Goal: Task Accomplishment & Management: Use online tool/utility

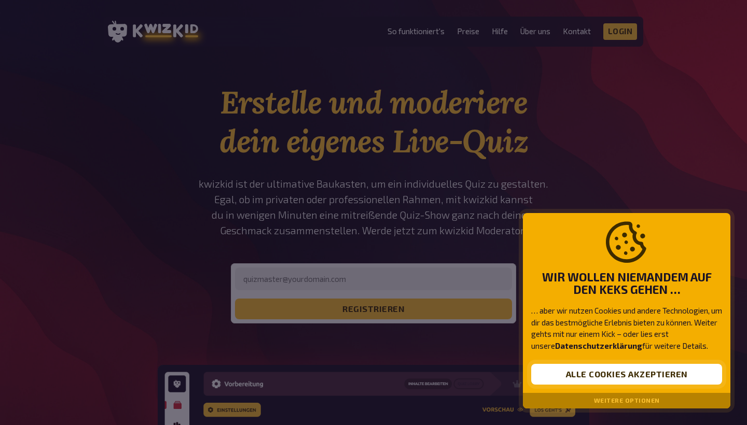
click at [584, 380] on button "Alle Cookies akzeptieren" at bounding box center [626, 374] width 191 height 21
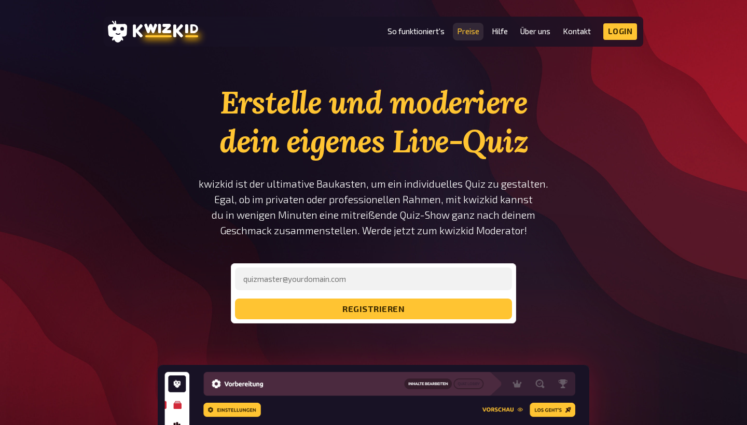
click at [466, 33] on link "Preise" at bounding box center [468, 31] width 22 height 9
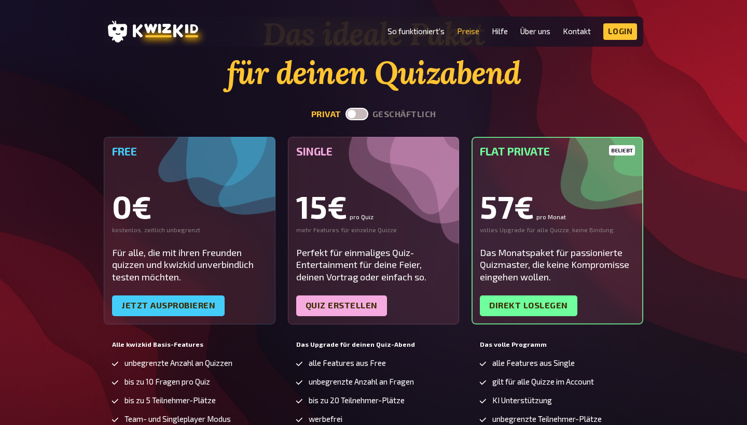
scroll to position [3, 0]
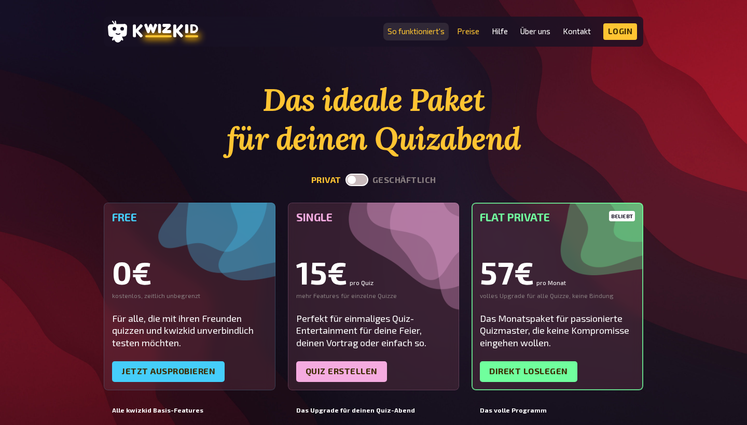
click at [429, 32] on link "So funktioniert's" at bounding box center [416, 31] width 57 height 9
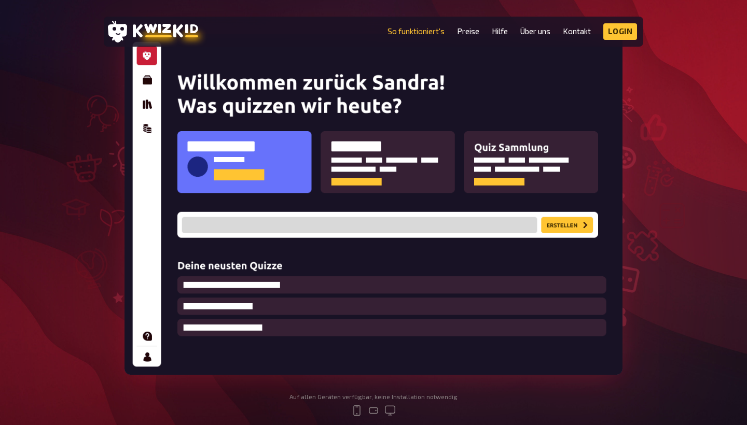
scroll to position [181, 0]
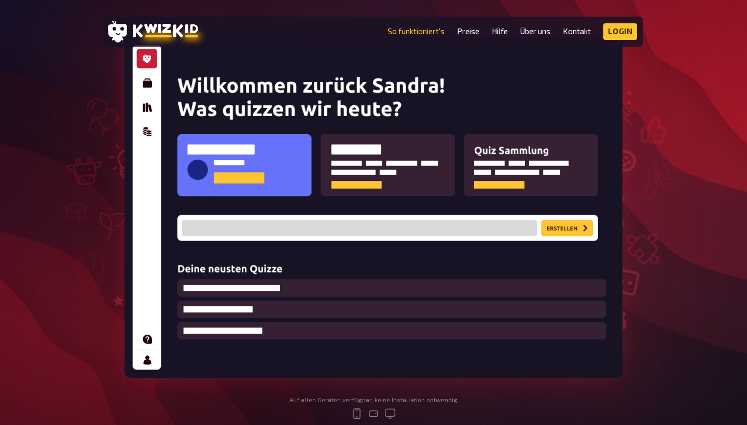
click at [143, 84] on img at bounding box center [374, 207] width 498 height 341
click at [575, 228] on img at bounding box center [374, 207] width 498 height 341
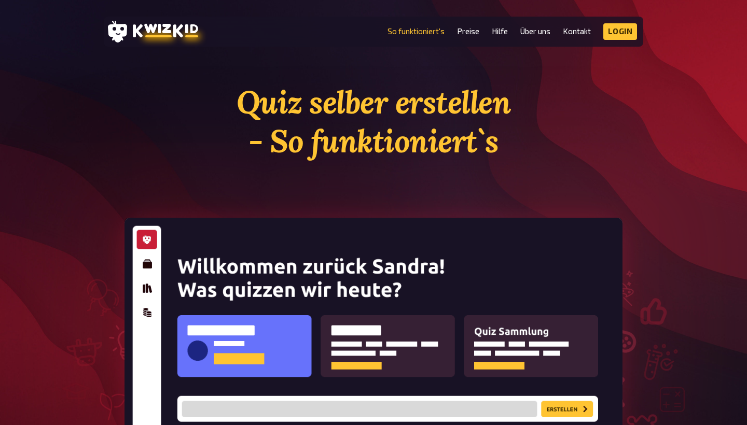
scroll to position [0, 0]
click at [404, 32] on link "So funktioniert's" at bounding box center [416, 31] width 57 height 9
click at [471, 29] on link "Preise" at bounding box center [468, 31] width 22 height 9
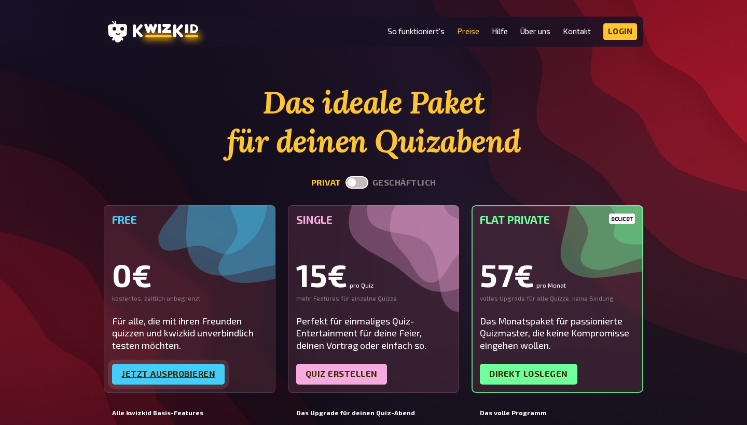
click at [187, 369] on link "Jetzt ausprobieren" at bounding box center [168, 374] width 113 height 21
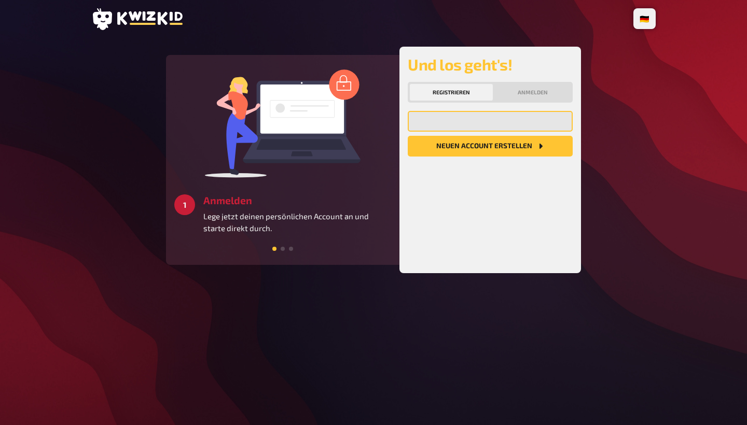
click at [490, 122] on input "email" at bounding box center [490, 121] width 165 height 21
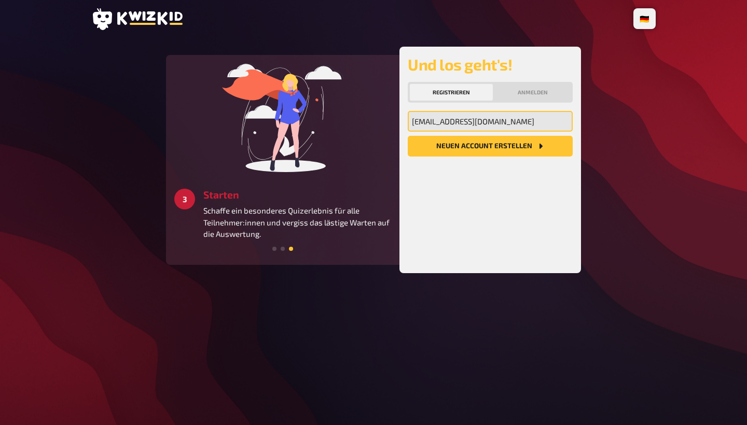
type input "[EMAIL_ADDRESS][DOMAIN_NAME]"
click at [492, 146] on button "Neuen Account Erstellen" at bounding box center [490, 146] width 165 height 21
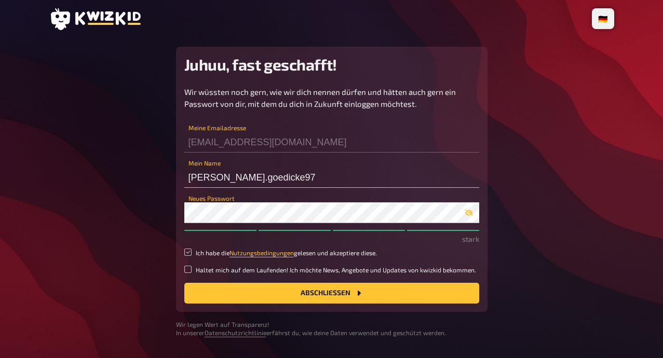
click at [190, 252] on input "Ich habe die Nutzungsbedingungen gelesen und akzeptiere diese." at bounding box center [187, 252] width 7 height 7
checkbox input "true"
click at [238, 295] on button "Abschließen" at bounding box center [331, 293] width 295 height 21
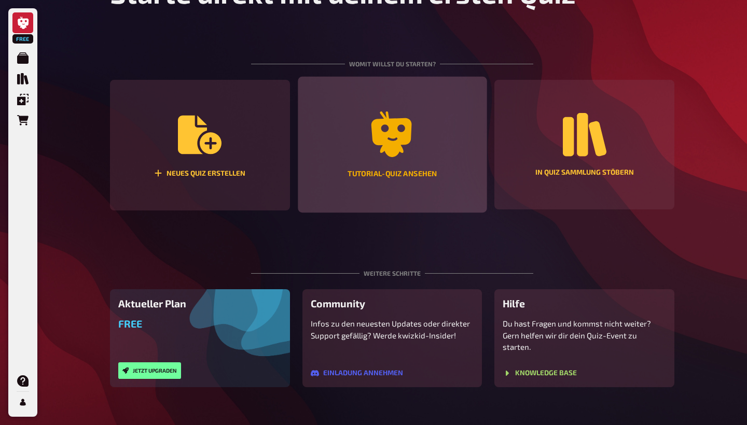
scroll to position [123, 0]
click at [415, 168] on div "Tutorial-Quiz ansehen" at bounding box center [392, 145] width 189 height 136
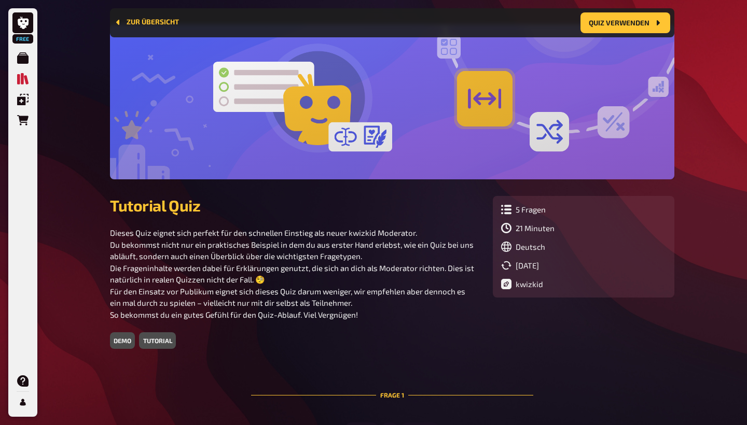
scroll to position [60, 0]
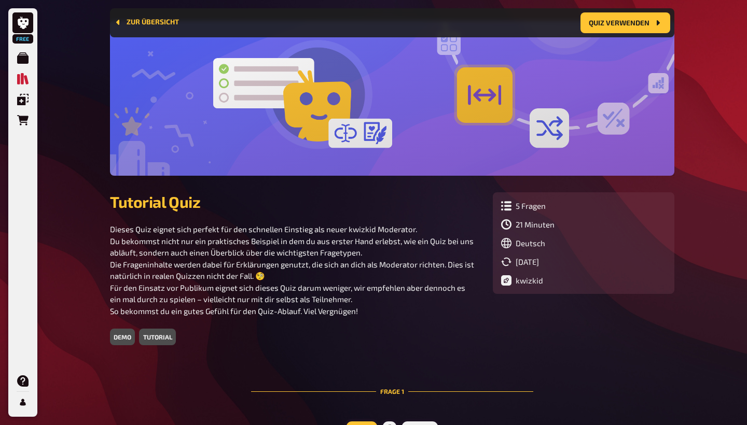
click at [152, 339] on div "tutorial" at bounding box center [157, 337] width 36 height 17
click at [129, 339] on div "demo" at bounding box center [122, 337] width 25 height 17
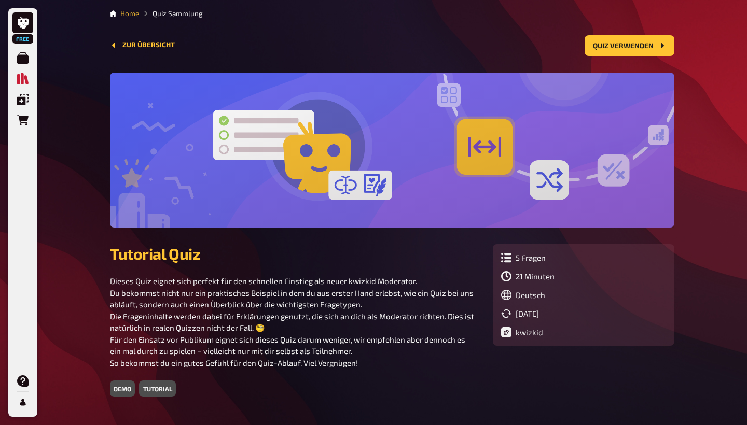
scroll to position [0, 0]
click at [118, 47] on button "Zur Übersicht" at bounding box center [142, 45] width 65 height 8
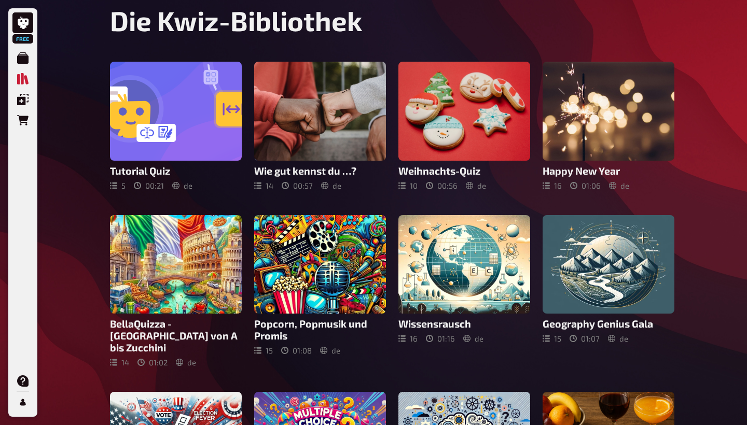
scroll to position [13, 0]
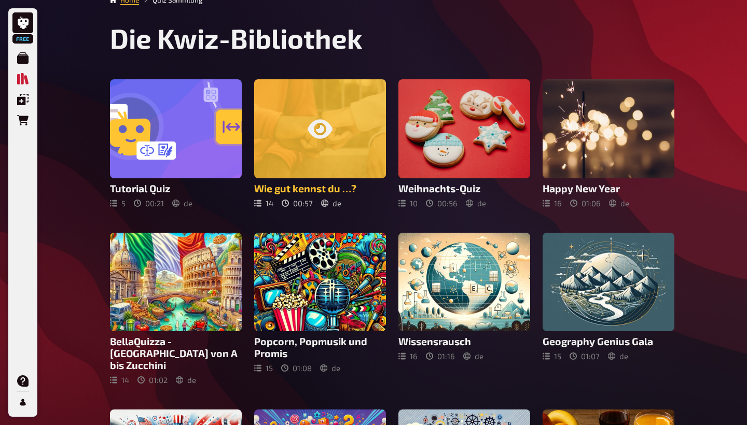
click at [344, 145] on div at bounding box center [320, 128] width 132 height 99
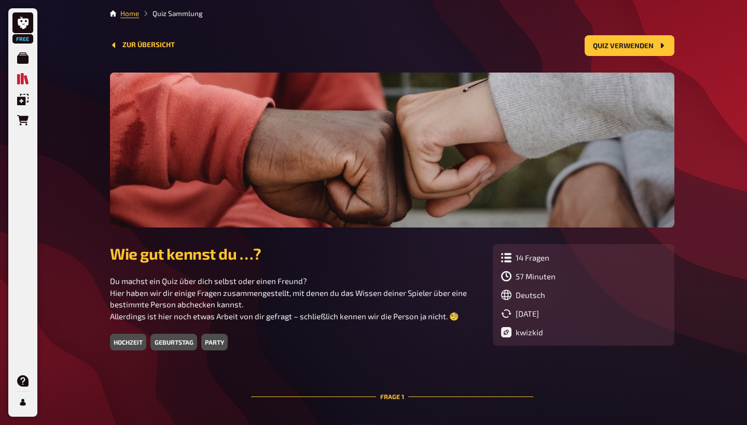
click at [174, 343] on div "geburtstag" at bounding box center [173, 342] width 46 height 17
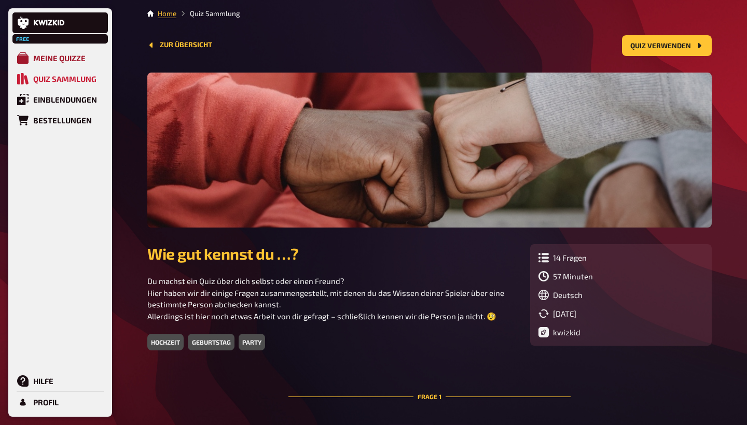
click at [46, 58] on div "Meine Quizze" at bounding box center [59, 57] width 52 height 9
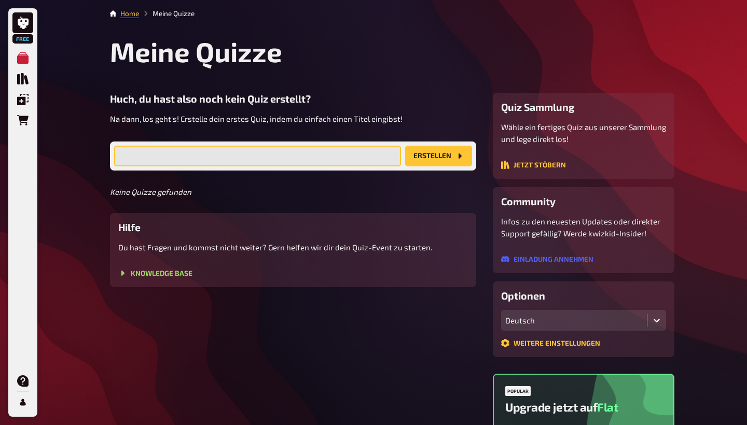
click at [270, 153] on input "text" at bounding box center [257, 156] width 287 height 21
type input "[PERSON_NAME]´s Geburstagsquiz"
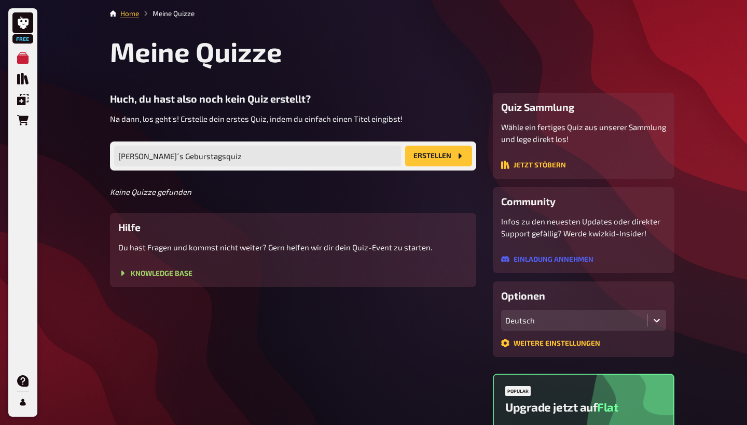
click at [430, 157] on button "Erstellen" at bounding box center [438, 156] width 67 height 21
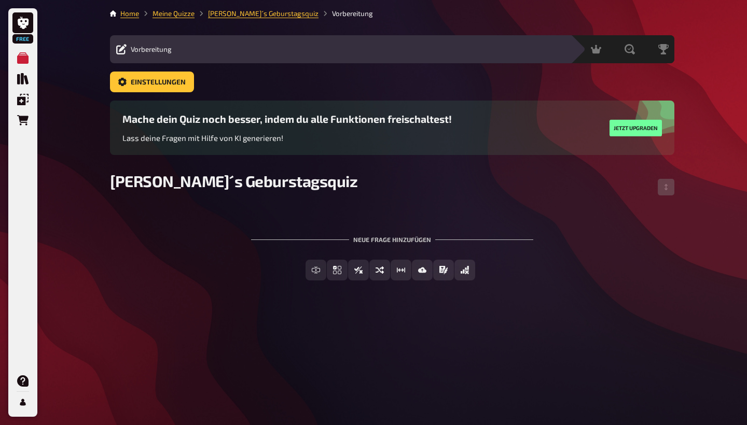
click at [484, 48] on div "Inhalte Bearbeiten Quiz Lobby" at bounding box center [371, 49] width 387 height 12
click at [122, 48] on icon at bounding box center [121, 49] width 10 height 10
click at [551, 48] on div "Moderation" at bounding box center [564, 49] width 51 height 10
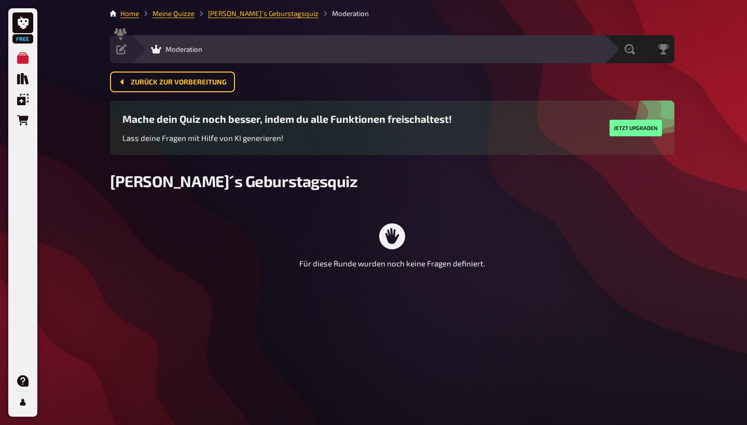
click at [184, 45] on div "Moderation" at bounding box center [176, 49] width 51 height 10
click at [381, 233] on icon at bounding box center [392, 237] width 26 height 26
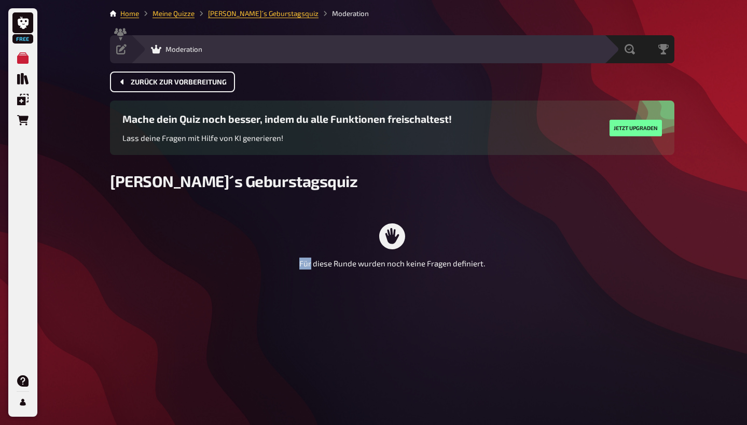
click at [168, 86] on span "Zurück zur Vorbereitung" at bounding box center [179, 82] width 96 height 7
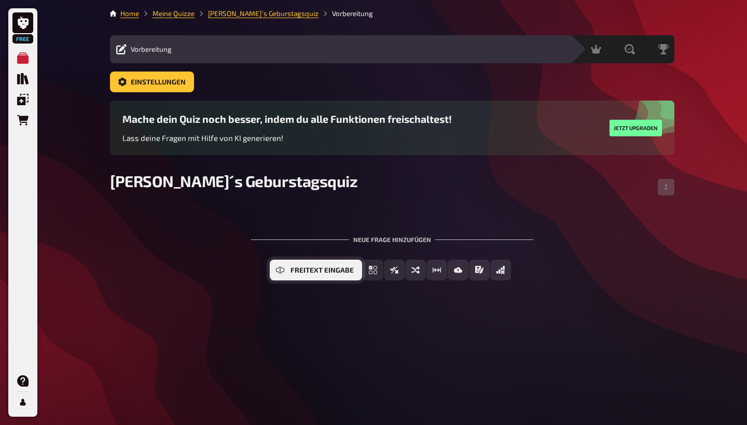
click at [321, 273] on span "Freitext Eingabe" at bounding box center [322, 270] width 63 height 7
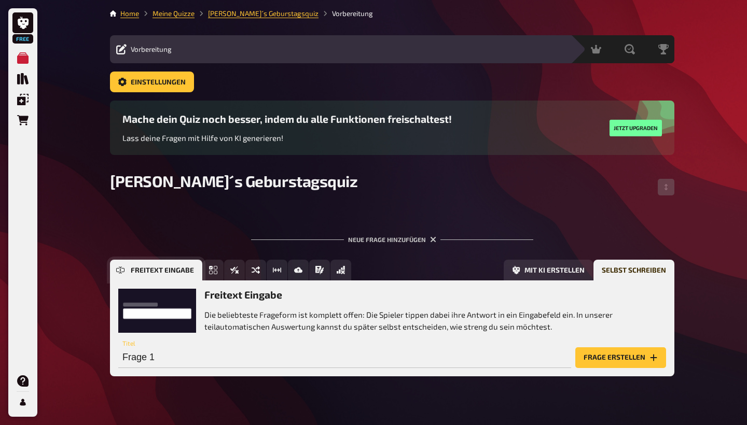
scroll to position [17, 0]
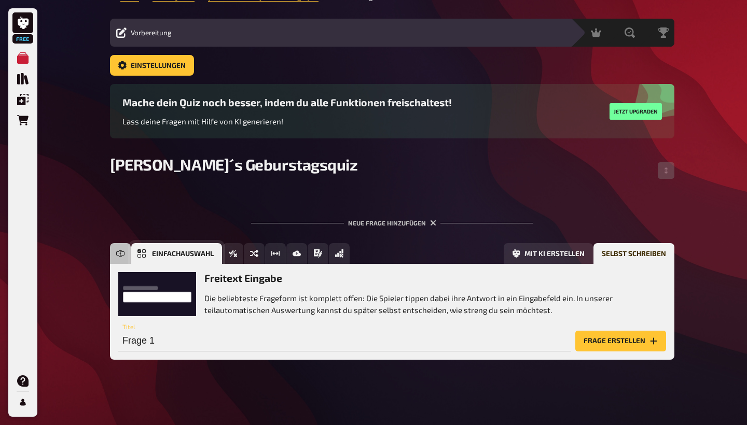
click at [150, 255] on button "Einfachauswahl" at bounding box center [176, 253] width 91 height 21
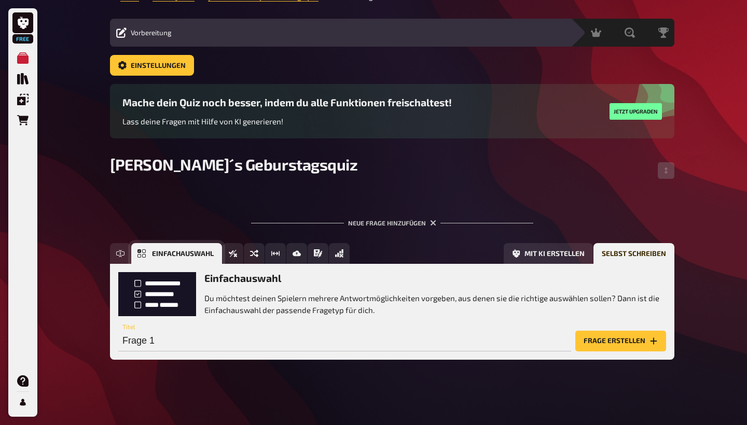
scroll to position [17, 0]
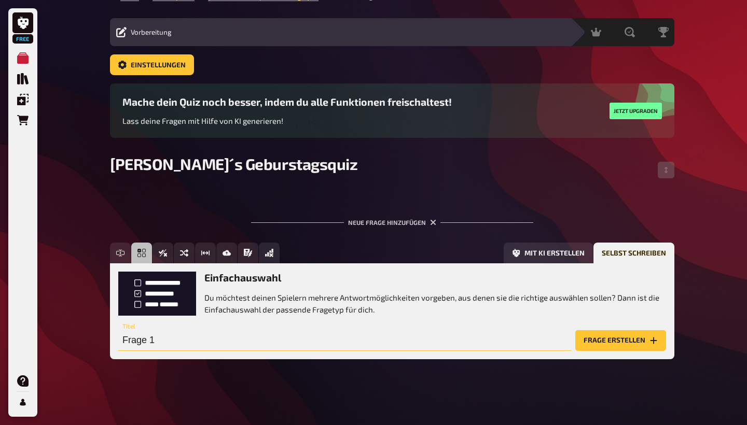
click at [178, 338] on input "Frage 1" at bounding box center [344, 341] width 453 height 21
drag, startPoint x: 178, startPoint y: 340, endPoint x: 98, endPoint y: 339, distance: 80.4
click at [98, 339] on div "Free Meine Quizze Quiz Sammlung Einblendungen Bestellungen Hilfe Profil Home Me…" at bounding box center [373, 204] width 747 height 443
type input "Wo ist [PERSON_NAME] geboren?"
click at [655, 342] on icon "Frage erstellen" at bounding box center [654, 341] width 8 height 8
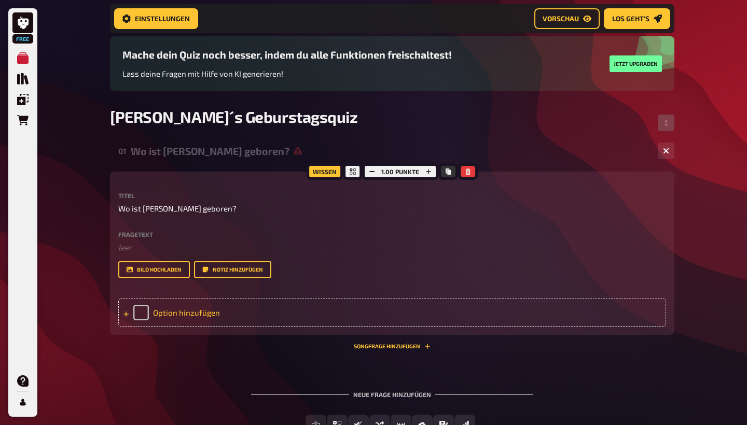
scroll to position [78, 0]
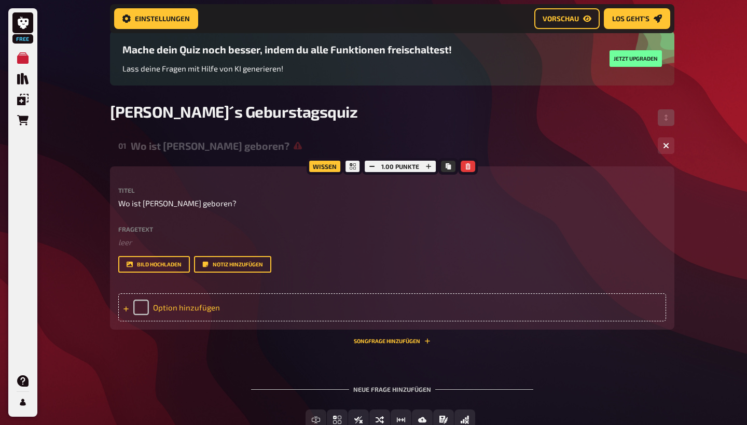
click at [190, 307] on div "Option hinzufügen" at bounding box center [392, 308] width 548 height 28
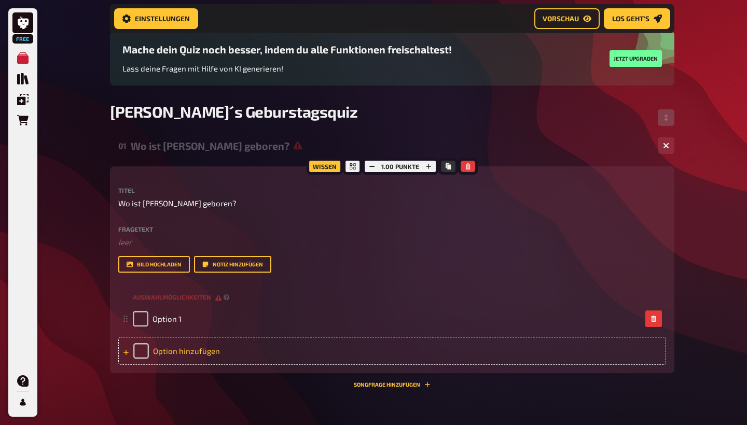
click at [168, 353] on div "Option hinzufügen" at bounding box center [392, 351] width 548 height 28
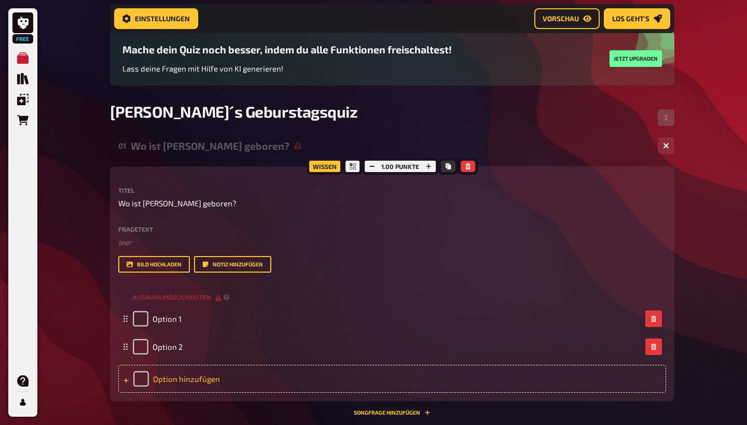
click at [174, 357] on div "Option hinzufügen" at bounding box center [392, 379] width 548 height 28
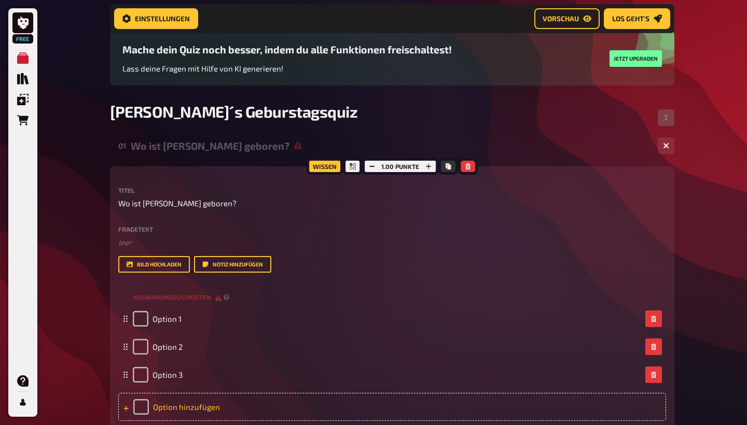
click at [176, 357] on div "Option hinzufügen" at bounding box center [392, 407] width 548 height 28
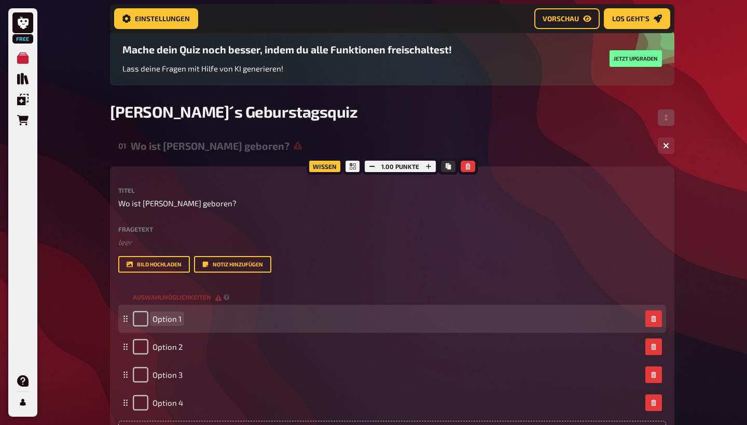
click at [191, 319] on div "Option 1" at bounding box center [387, 319] width 508 height 16
drag, startPoint x: 188, startPoint y: 318, endPoint x: 145, endPoint y: 318, distance: 43.1
click at [145, 318] on div "Option 1" at bounding box center [387, 319] width 508 height 16
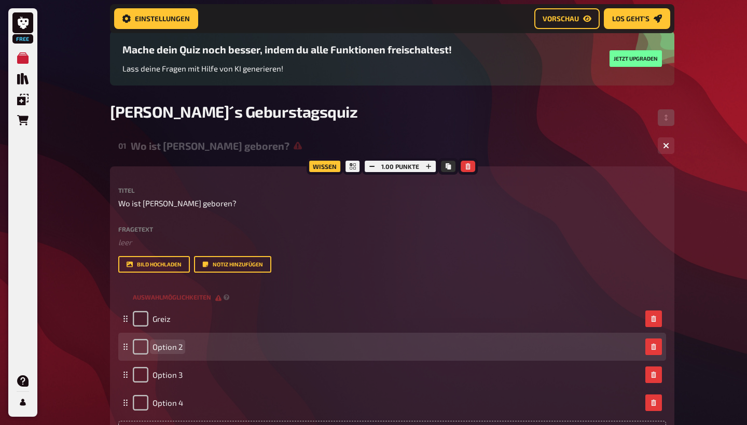
click at [185, 349] on div "Option 2" at bounding box center [387, 347] width 508 height 16
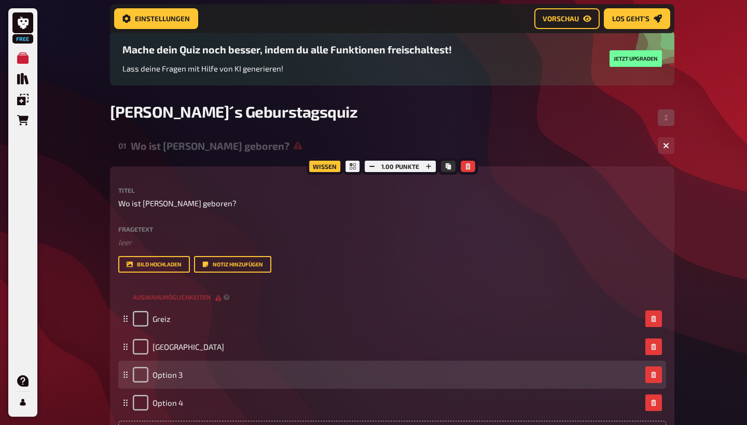
click at [201, 357] on div "Option 3" at bounding box center [392, 375] width 548 height 28
click at [196, 357] on div "Option 3" at bounding box center [387, 375] width 508 height 16
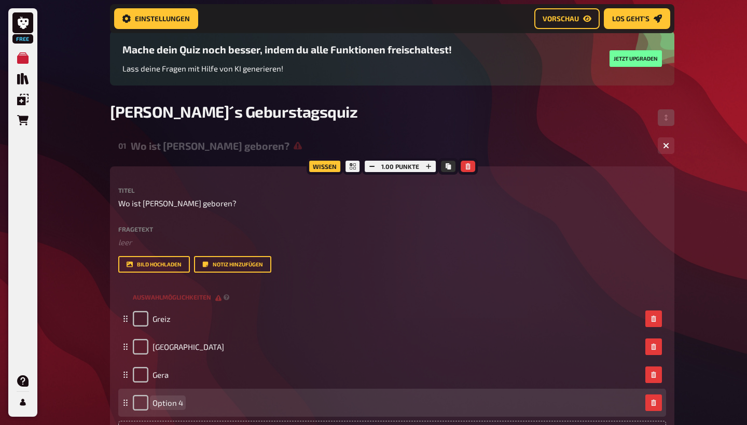
click at [190, 357] on div "Option 4" at bounding box center [387, 403] width 508 height 16
drag, startPoint x: 192, startPoint y: 403, endPoint x: 140, endPoint y: 398, distance: 52.6
click at [140, 357] on div "Option 4" at bounding box center [387, 403] width 508 height 16
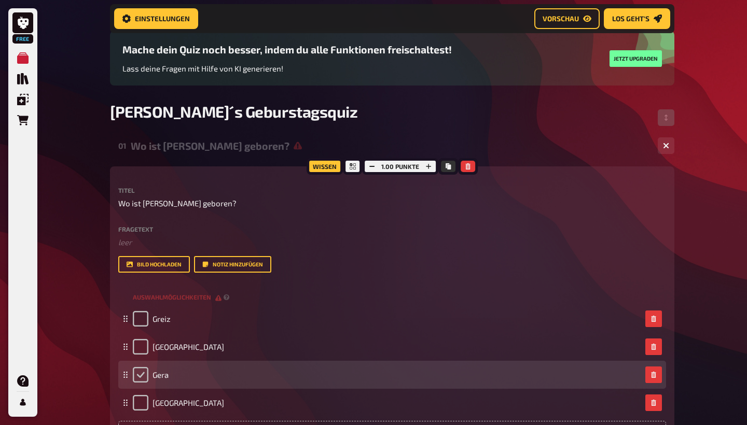
click at [142, 357] on input "checkbox" at bounding box center [141, 375] width 16 height 16
checkbox input "true"
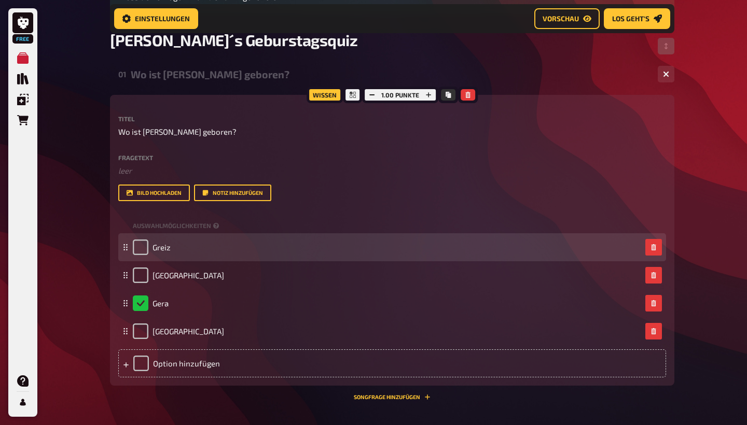
scroll to position [153, 0]
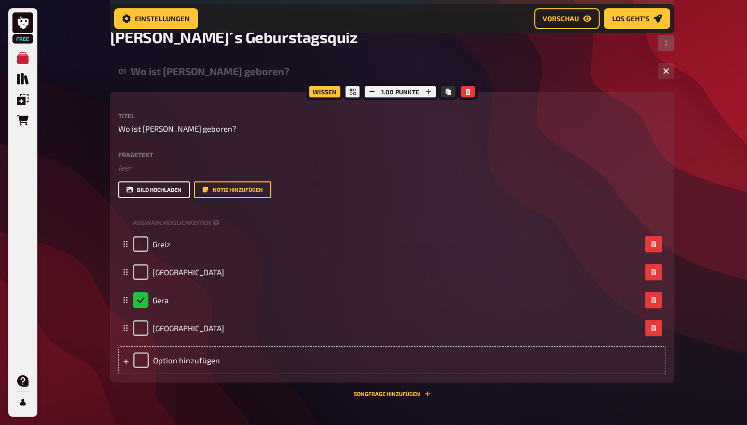
click at [143, 190] on button "Bild hochladen" at bounding box center [154, 190] width 72 height 17
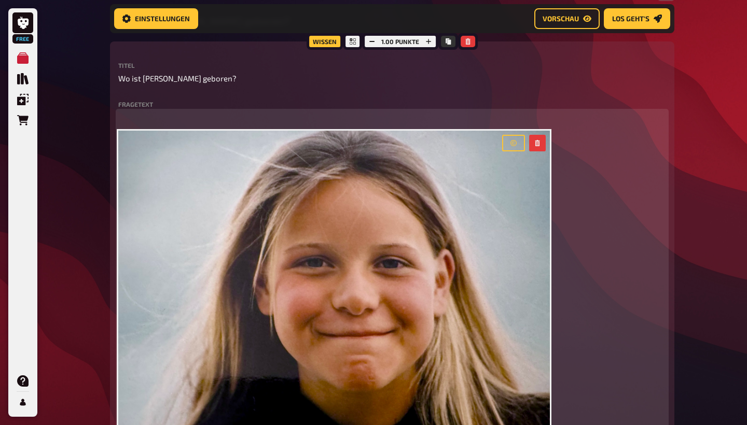
scroll to position [200, 0]
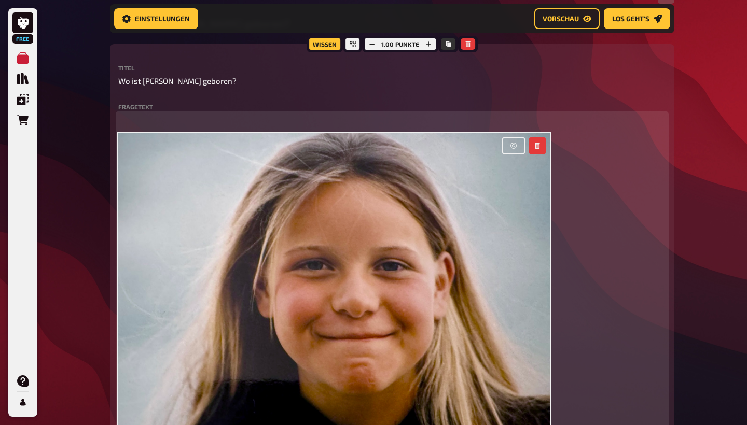
click at [517, 143] on icon "button" at bounding box center [514, 146] width 6 height 6
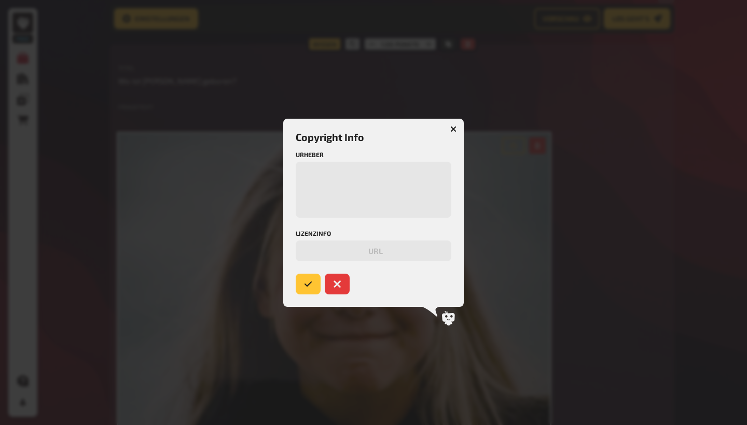
click at [459, 127] on button "button" at bounding box center [453, 129] width 17 height 17
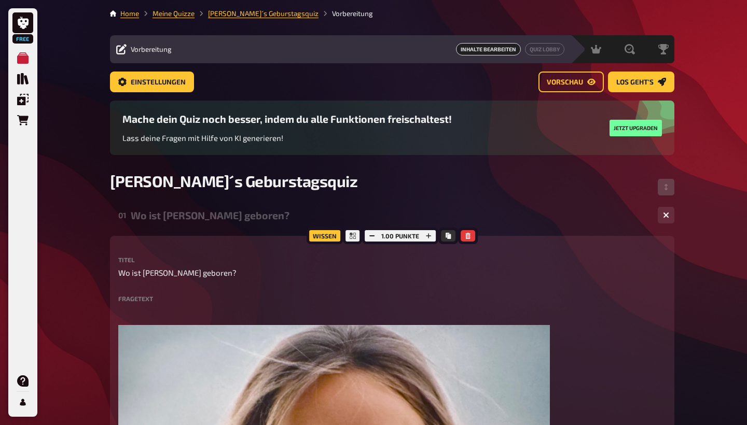
scroll to position [0, 0]
click at [448, 239] on icon "Kopieren" at bounding box center [448, 236] width 5 height 6
click at [593, 53] on div "Moderation undefined" at bounding box center [569, 49] width 72 height 10
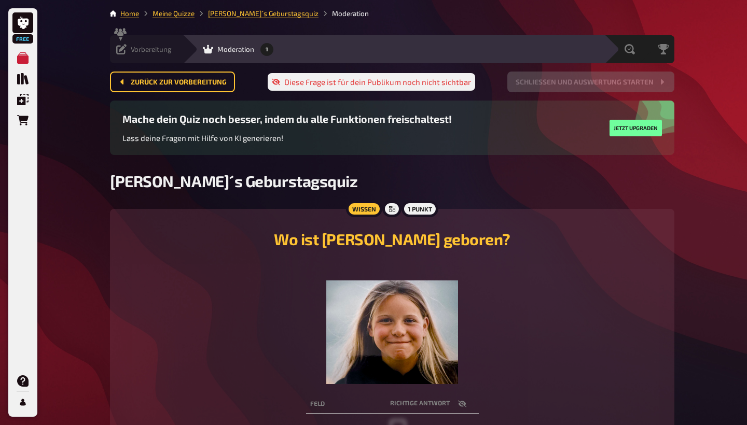
click at [127, 46] on div "Vorbereitung" at bounding box center [144, 49] width 56 height 10
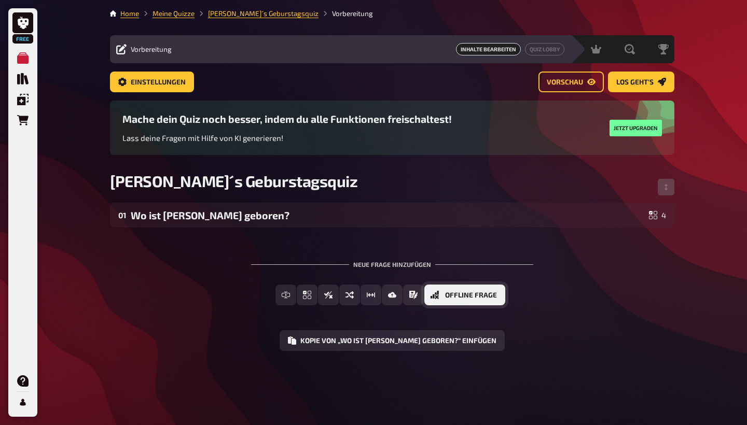
click at [464, 297] on span "Offline Frage" at bounding box center [471, 295] width 52 height 7
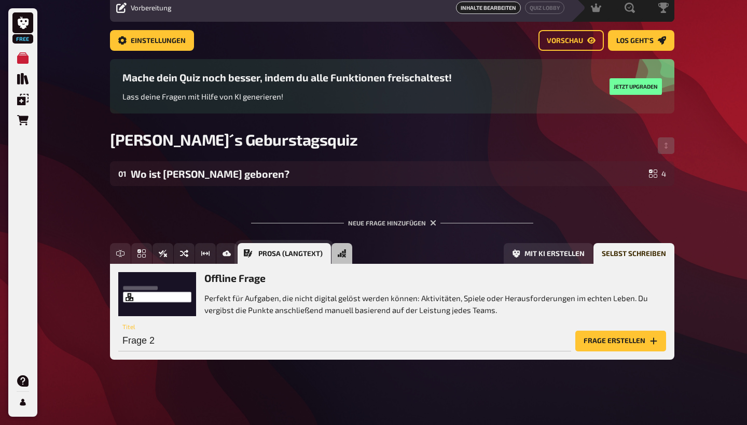
click at [311, 253] on span "Prosa (Langtext)" at bounding box center [290, 254] width 64 height 7
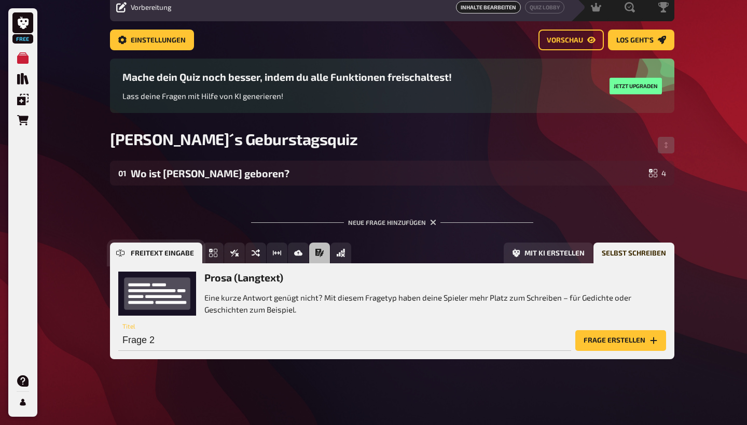
click at [118, 255] on icon "Freitext Eingabe" at bounding box center [120, 253] width 8 height 4
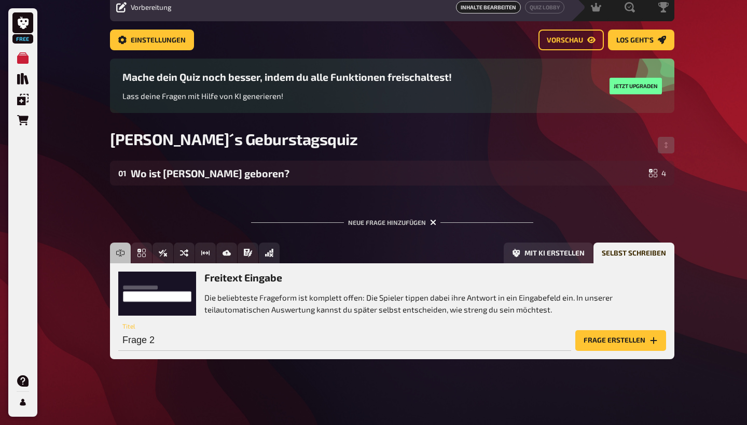
click at [432, 223] on icon "button" at bounding box center [434, 223] width 10 height 10
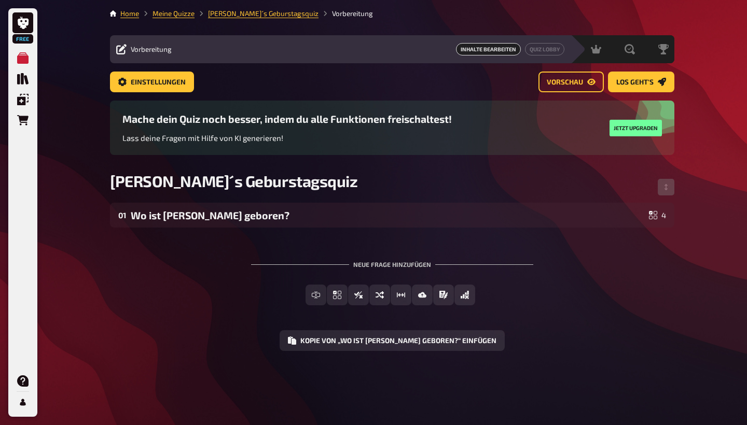
scroll to position [0, 0]
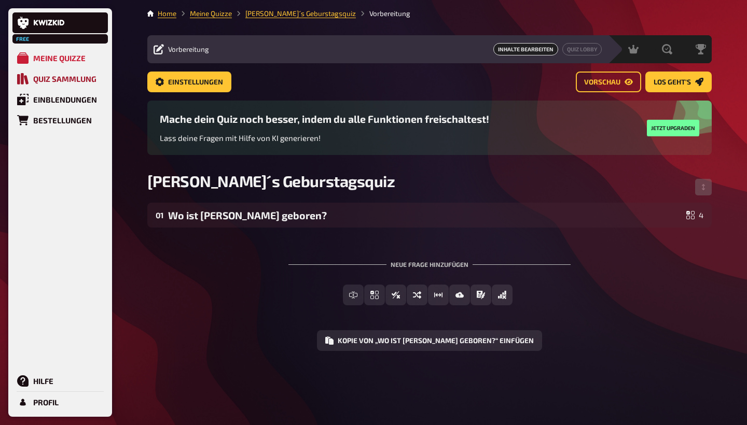
click at [75, 76] on div "Quiz Sammlung" at bounding box center [64, 78] width 63 height 9
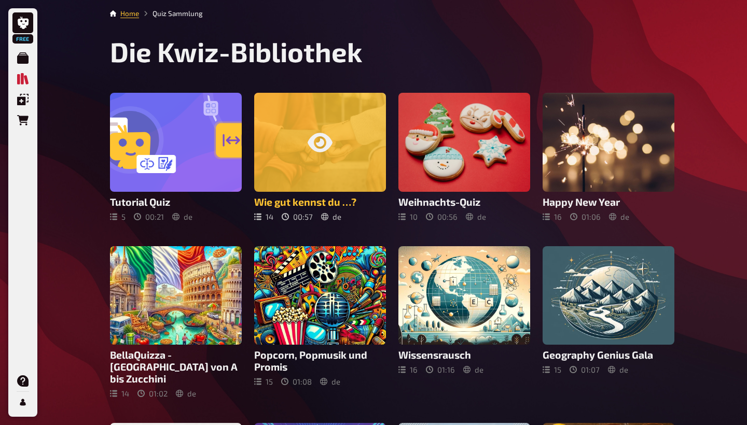
click at [324, 161] on div at bounding box center [320, 142] width 132 height 99
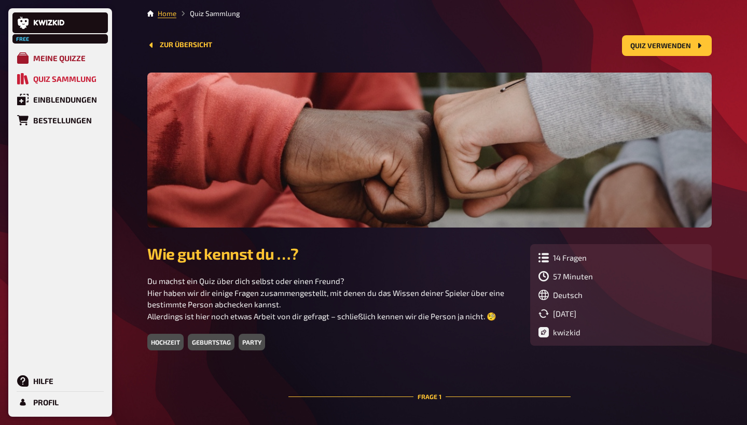
click at [57, 51] on link "Meine Quizze" at bounding box center [59, 58] width 95 height 21
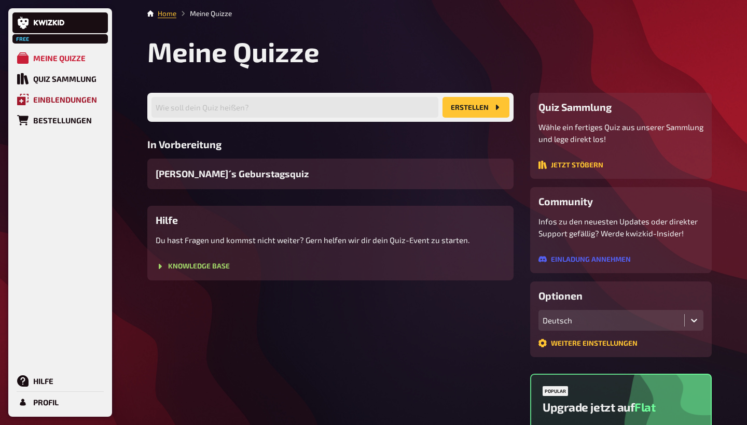
click at [56, 102] on div "Einblendungen" at bounding box center [65, 99] width 64 height 9
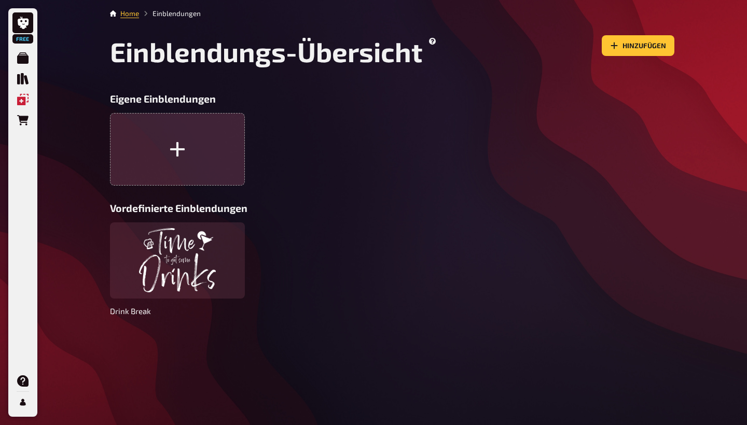
click at [181, 153] on icon "button" at bounding box center [177, 150] width 18 height 18
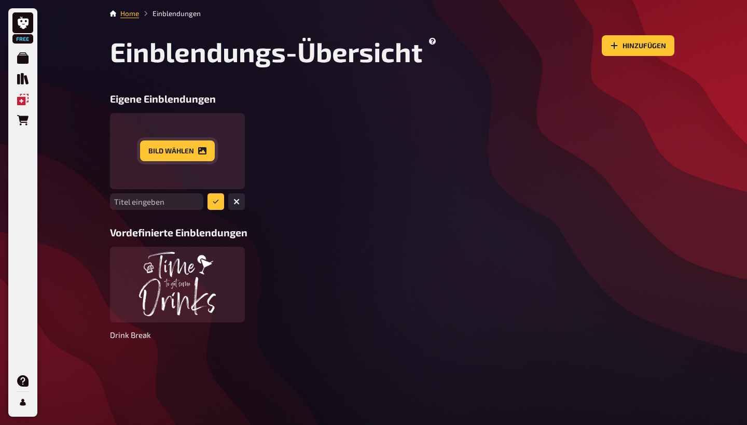
click at [196, 153] on button "Bild wählen" at bounding box center [177, 151] width 75 height 21
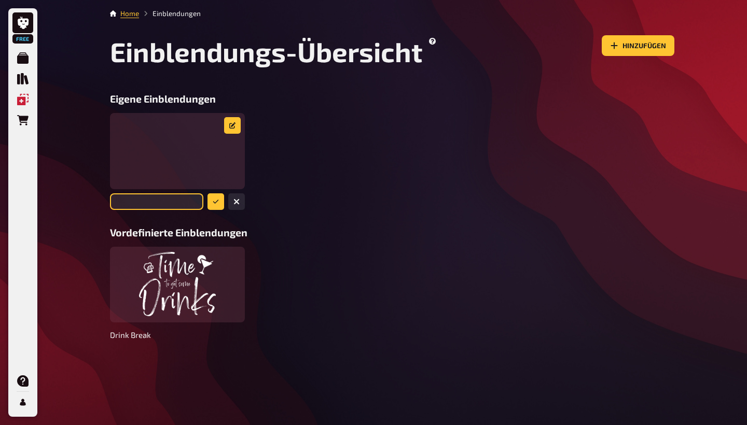
click at [168, 203] on input "text" at bounding box center [156, 202] width 93 height 17
type input "[PERSON_NAME]´s Geburtstags-Quiz"
click at [213, 200] on icon "submit" at bounding box center [216, 202] width 6 height 6
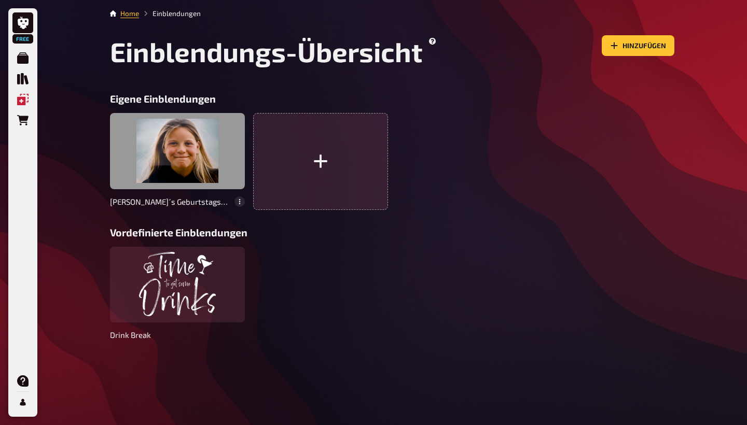
click at [209, 151] on div at bounding box center [177, 151] width 135 height 76
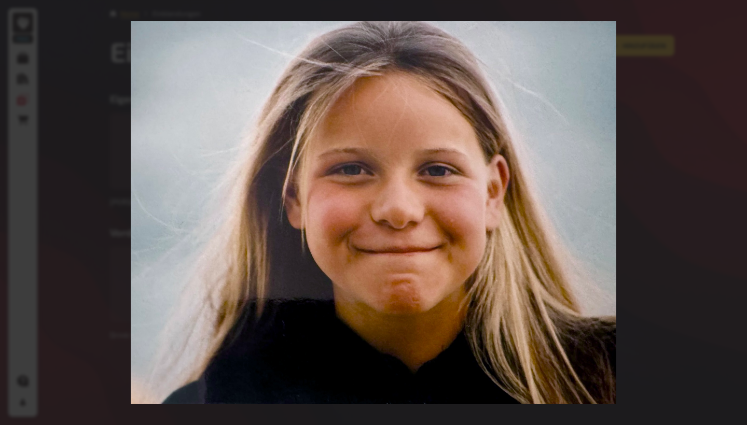
click at [662, 175] on div at bounding box center [373, 212] width 747 height 425
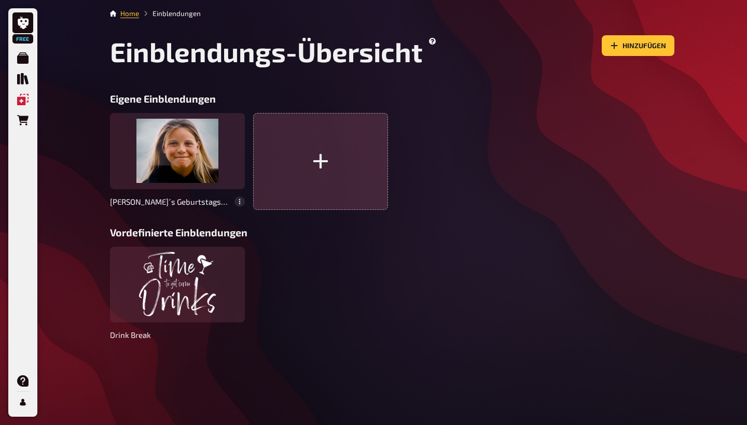
click at [322, 164] on icon "button" at bounding box center [320, 162] width 18 height 18
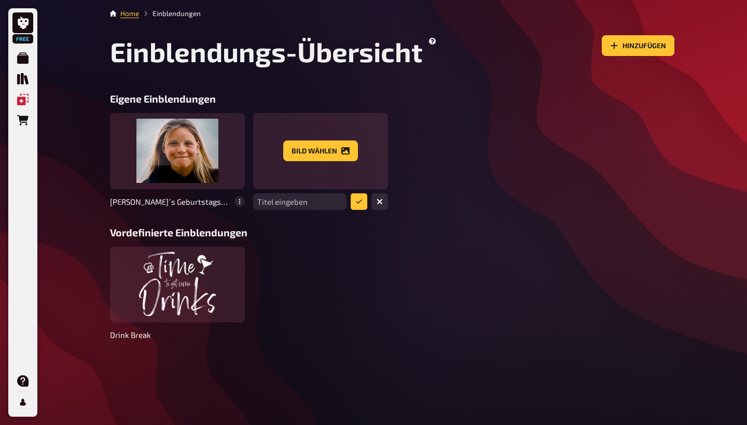
click at [490, 162] on div "[PERSON_NAME]´s Geburtstags-Quiz Titel eingeben Bild wählen" at bounding box center [392, 161] width 565 height 97
click at [618, 49] on icon "Hinzufügen" at bounding box center [614, 46] width 8 height 8
click at [618, 44] on icon "Hinzufügen" at bounding box center [614, 46] width 8 height 8
click at [571, 142] on div "[PERSON_NAME]´s Geburtstags-Quiz Titel eingeben Bild wählen" at bounding box center [392, 161] width 565 height 97
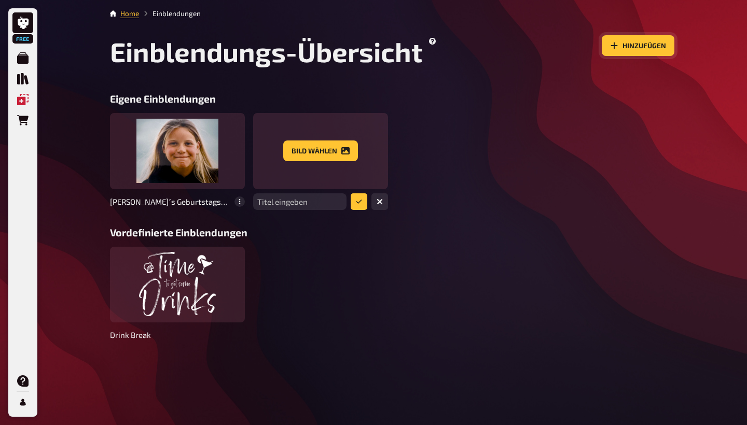
click at [611, 44] on icon "Hinzufügen" at bounding box center [614, 46] width 8 height 8
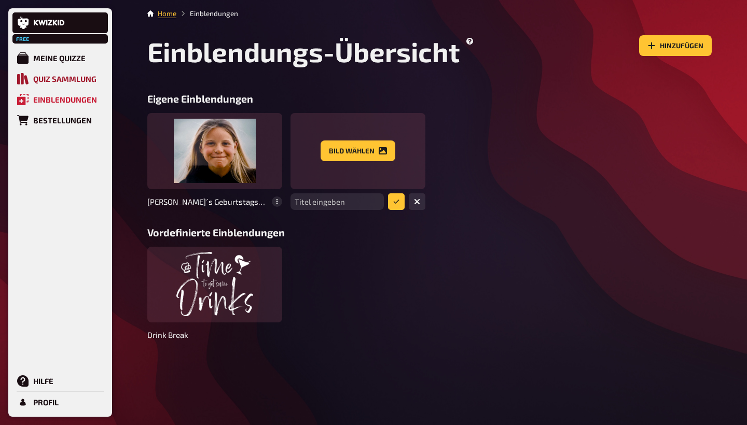
click at [37, 80] on div "Quiz Sammlung" at bounding box center [64, 78] width 63 height 9
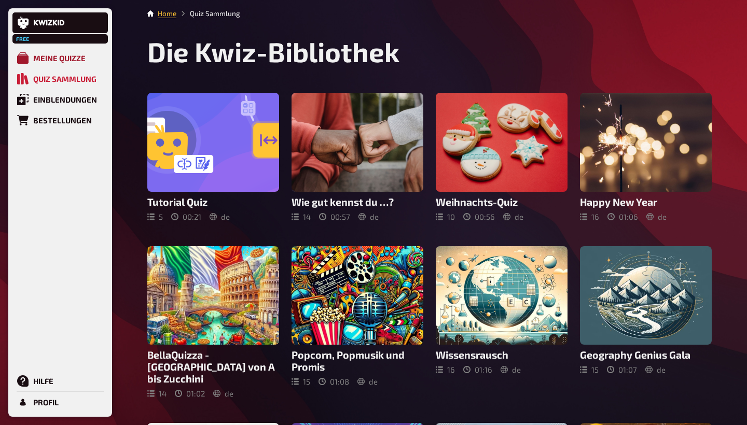
click at [57, 60] on div "Meine Quizze" at bounding box center [59, 57] width 52 height 9
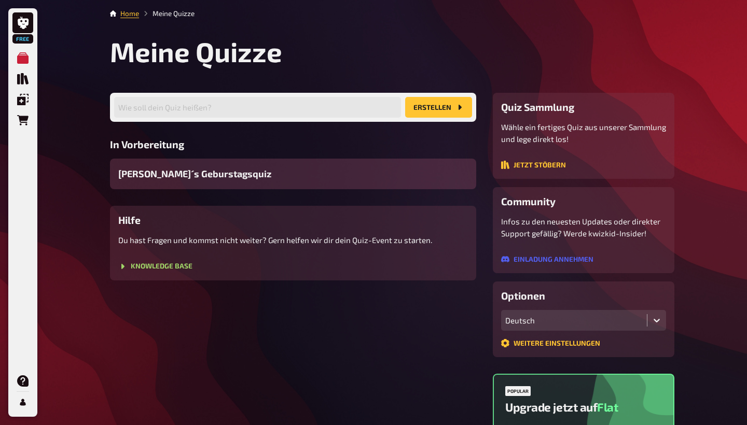
click at [210, 177] on span "[PERSON_NAME]´s Geburstagsquiz" at bounding box center [194, 174] width 153 height 14
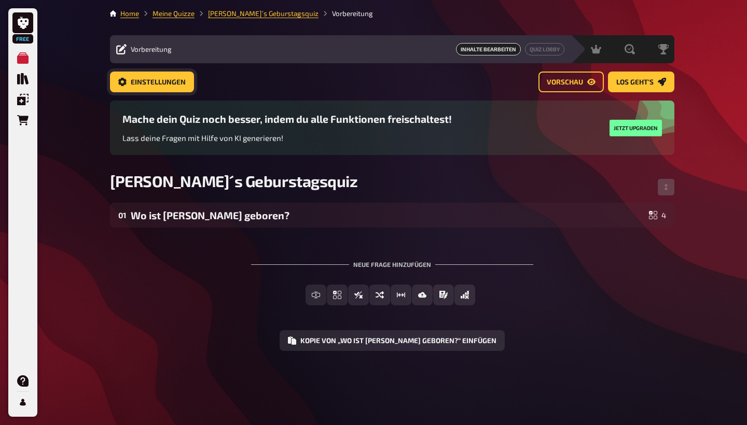
click at [158, 83] on span "Einstellungen" at bounding box center [158, 82] width 55 height 7
